Goal: Task Accomplishment & Management: Use online tool/utility

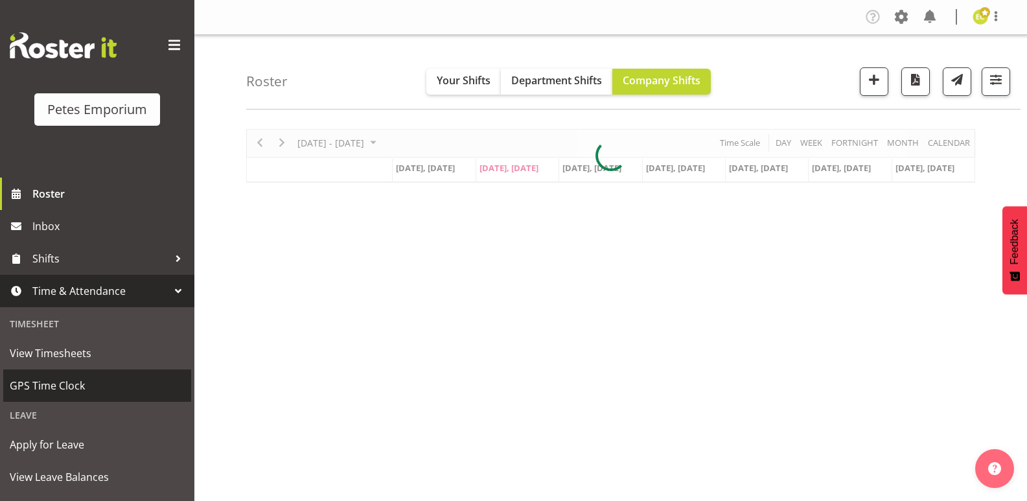
click at [69, 373] on link "GPS Time Clock" at bounding box center [97, 385] width 188 height 32
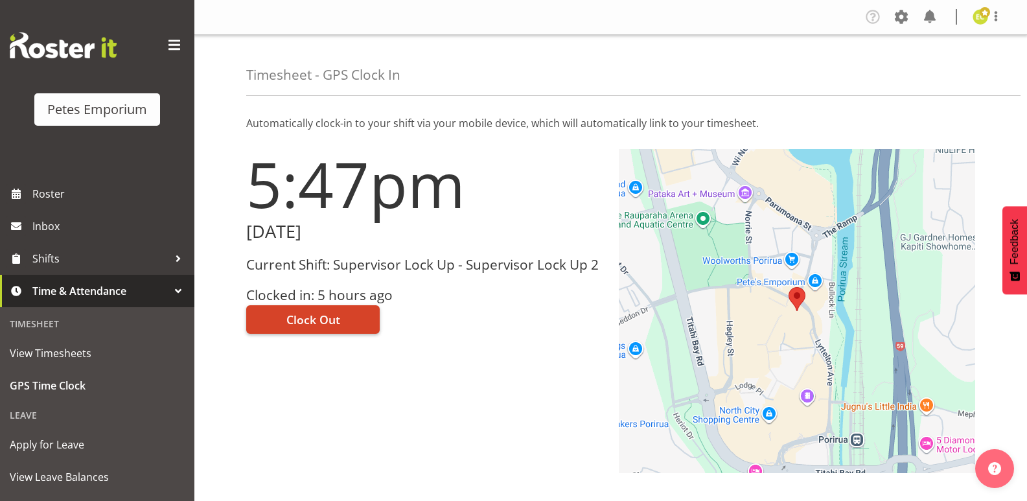
click at [295, 321] on span "Clock Out" at bounding box center [313, 319] width 54 height 17
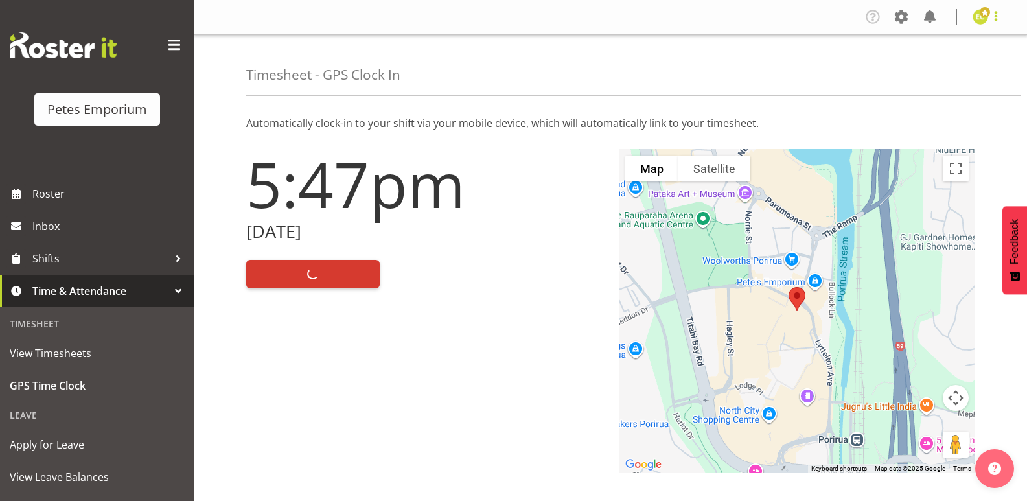
click at [995, 11] on span at bounding box center [996, 16] width 16 height 16
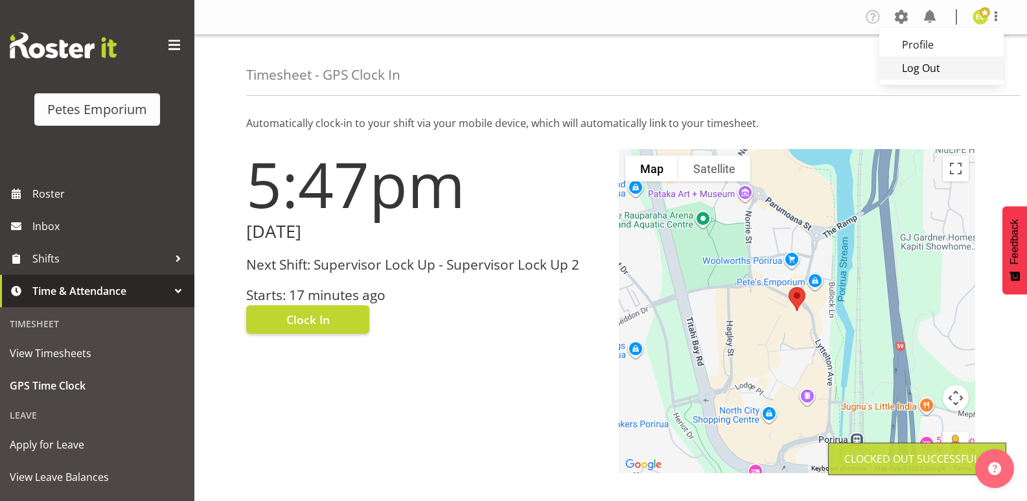
click at [933, 71] on link "Log Out" at bounding box center [941, 67] width 124 height 23
